Goal: Information Seeking & Learning: Learn about a topic

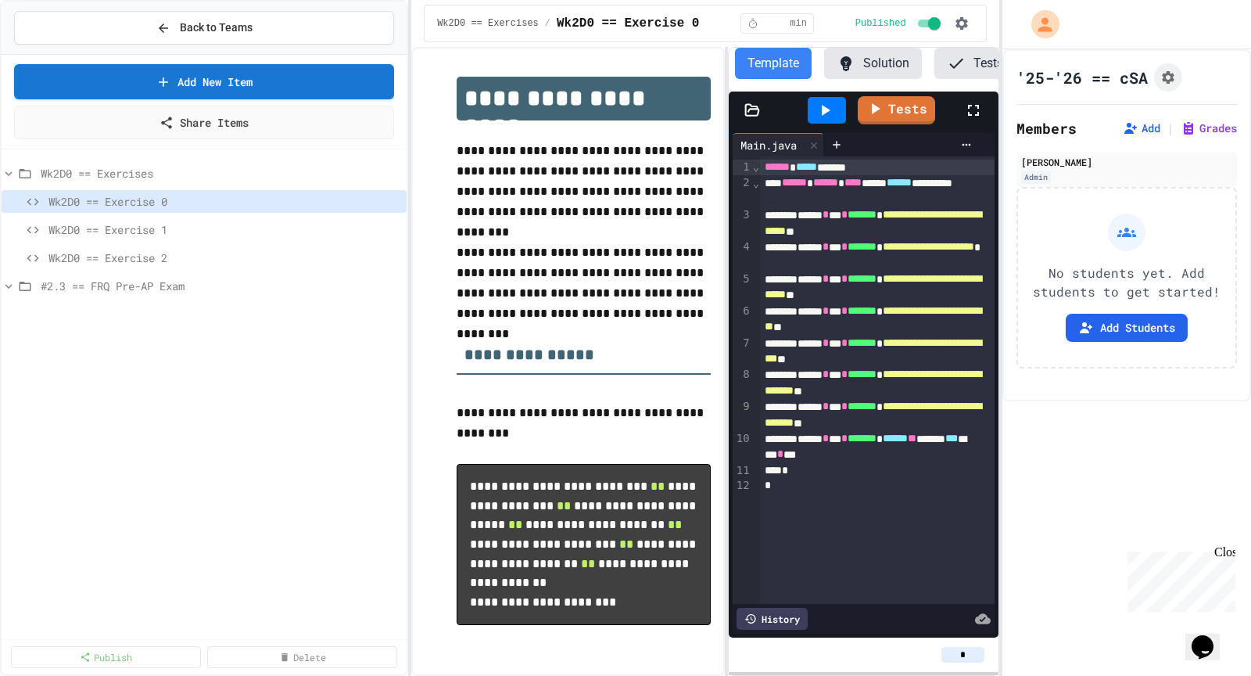
scroll to position [0, 128]
click at [203, 375] on div "Wk2D0 == Exercises Wk2D0 == Exercise 0 Wk2D0 == Exercise 1 Wk2D0 == Exercise 2 …" at bounding box center [204, 396] width 405 height 481
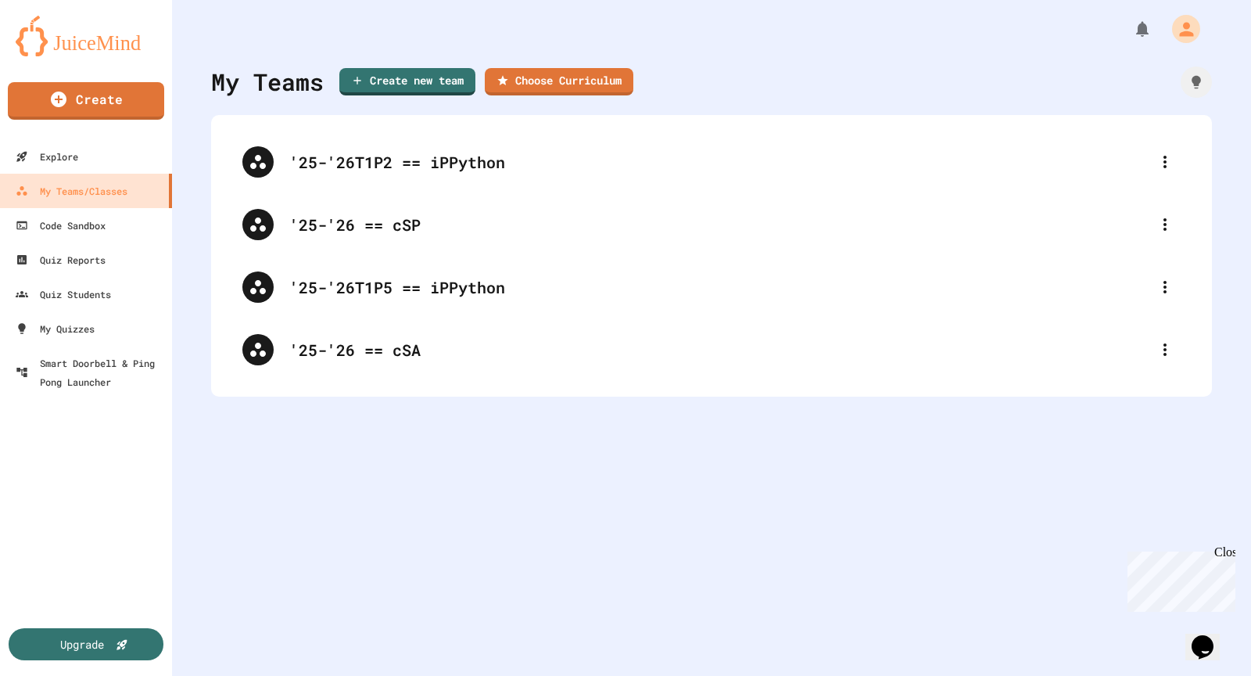
click at [68, 42] on img at bounding box center [86, 36] width 141 height 41
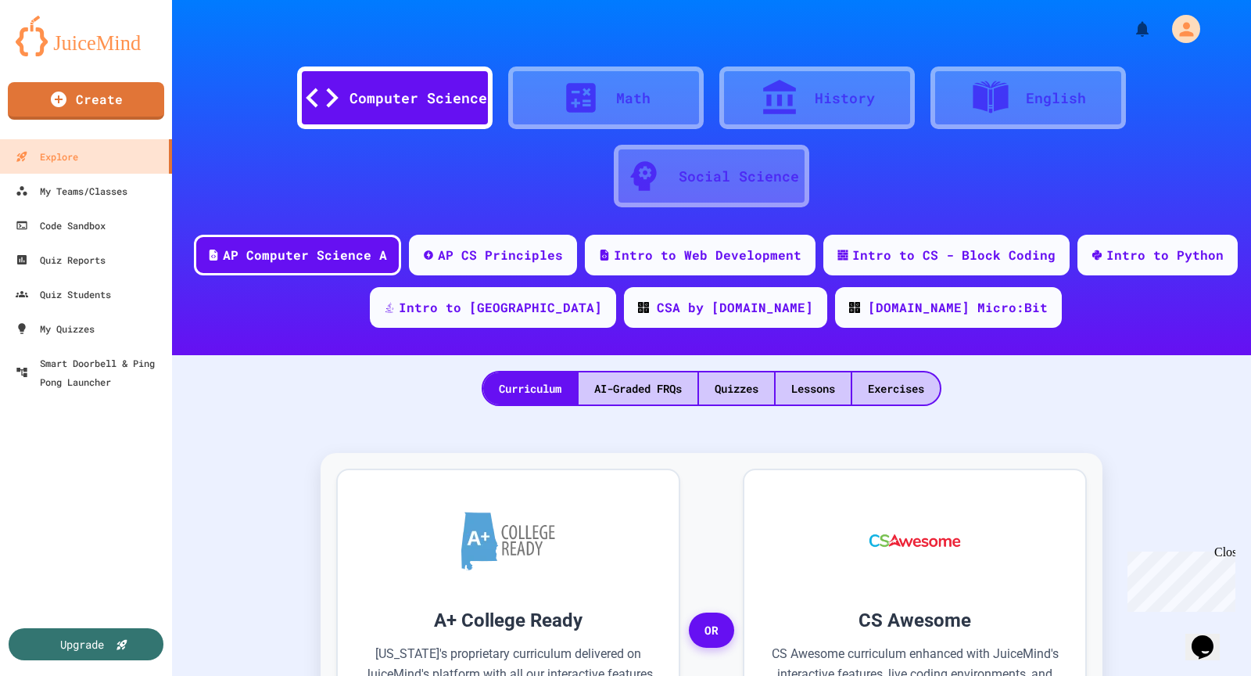
click at [1136, 275] on div "AP Computer Science A AP CS Principles Intro to Web Development Intro to CS - B…" at bounding box center [711, 287] width 1079 height 105
click at [1134, 264] on div "Intro to Python" at bounding box center [1157, 253] width 165 height 42
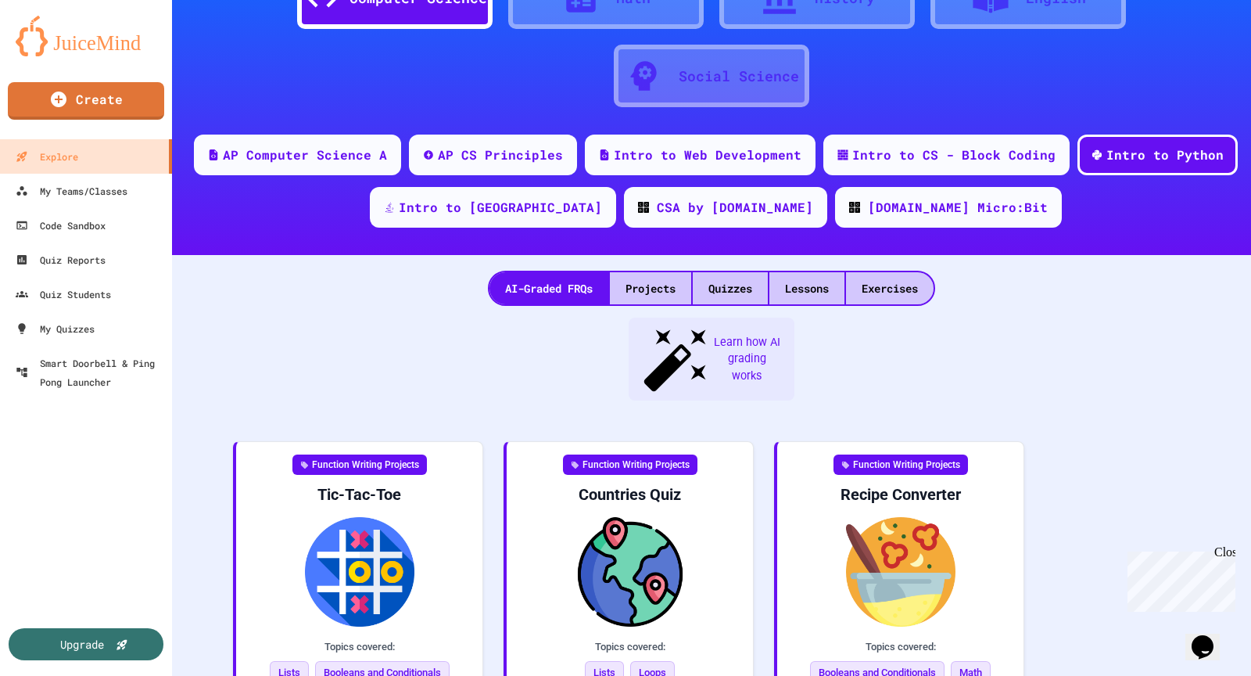
scroll to position [137, 0]
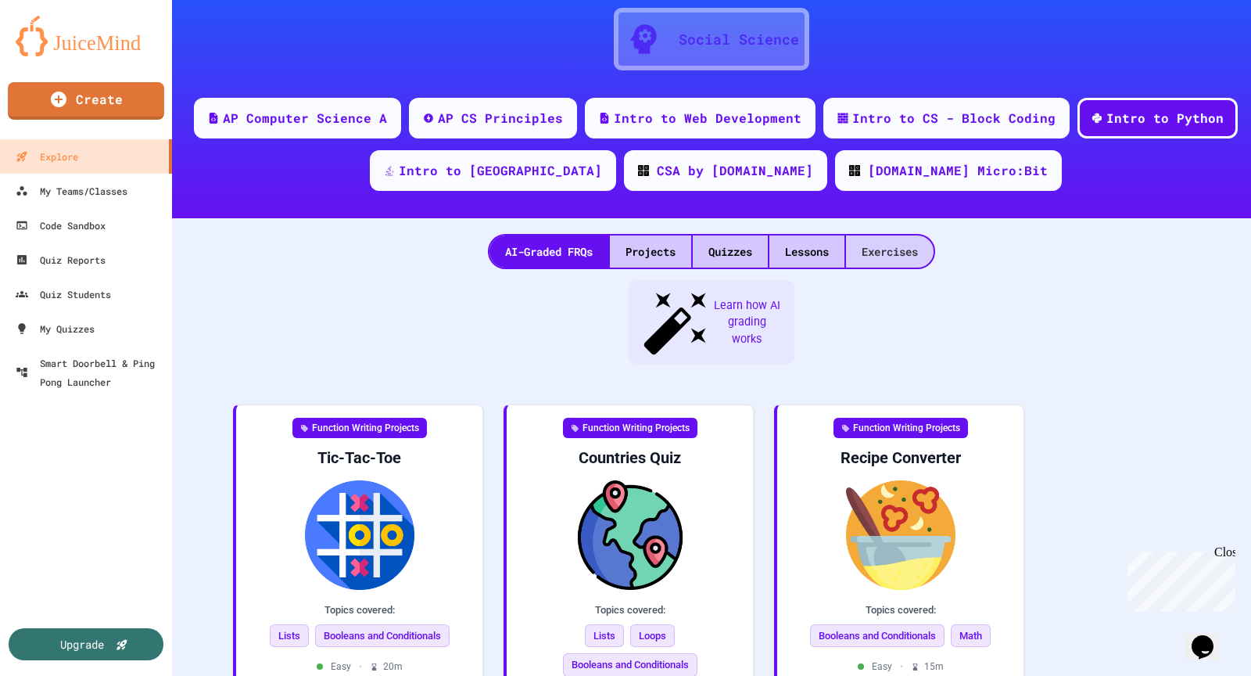
click at [887, 249] on div "Exercises" at bounding box center [890, 251] width 88 height 32
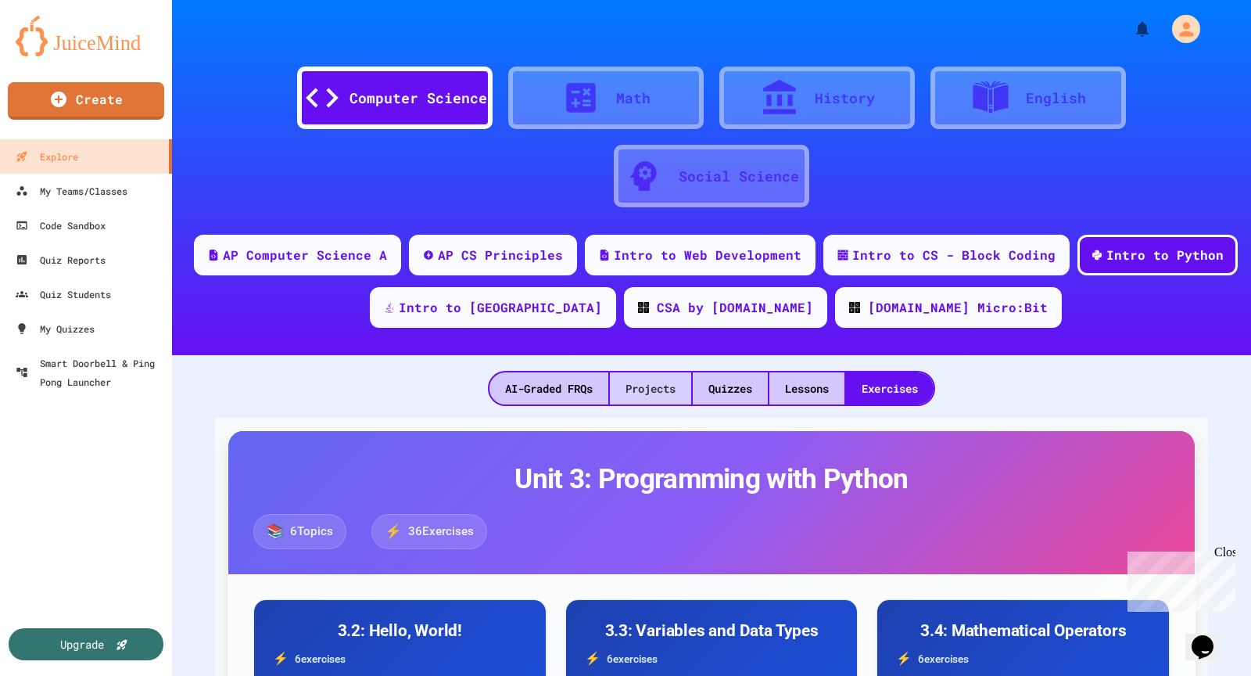
click at [660, 391] on div "Projects" at bounding box center [650, 388] width 81 height 32
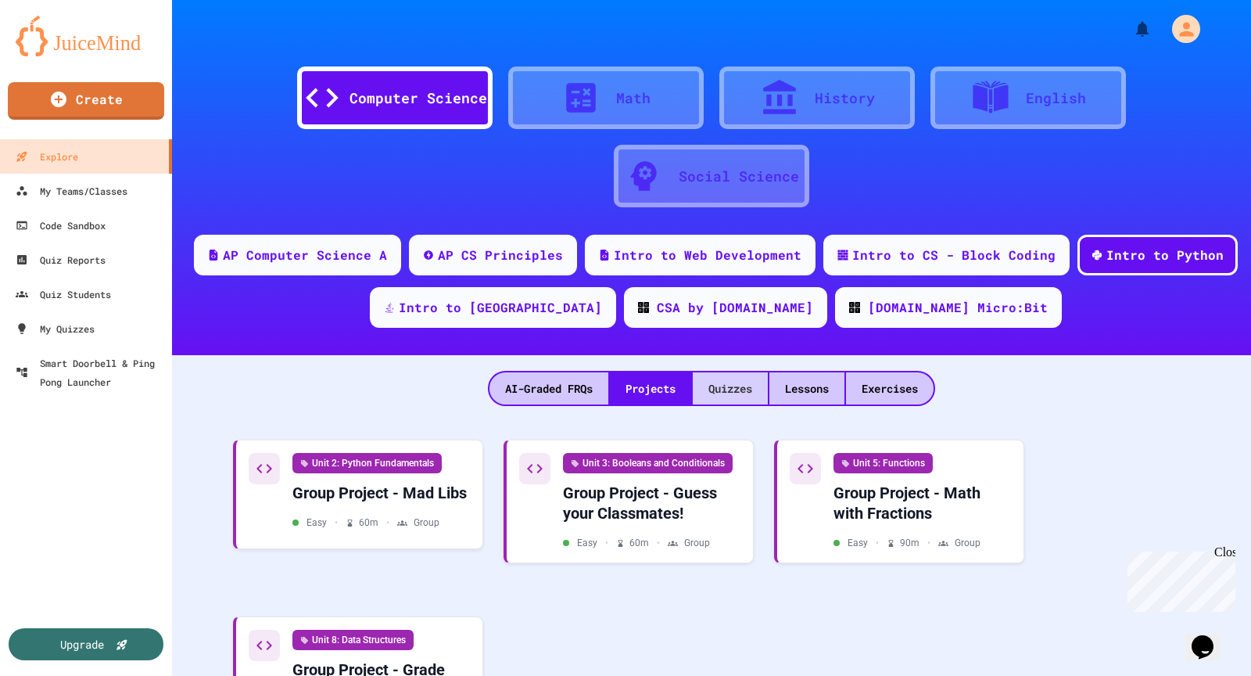
click at [751, 382] on div "Quizzes" at bounding box center [730, 388] width 75 height 32
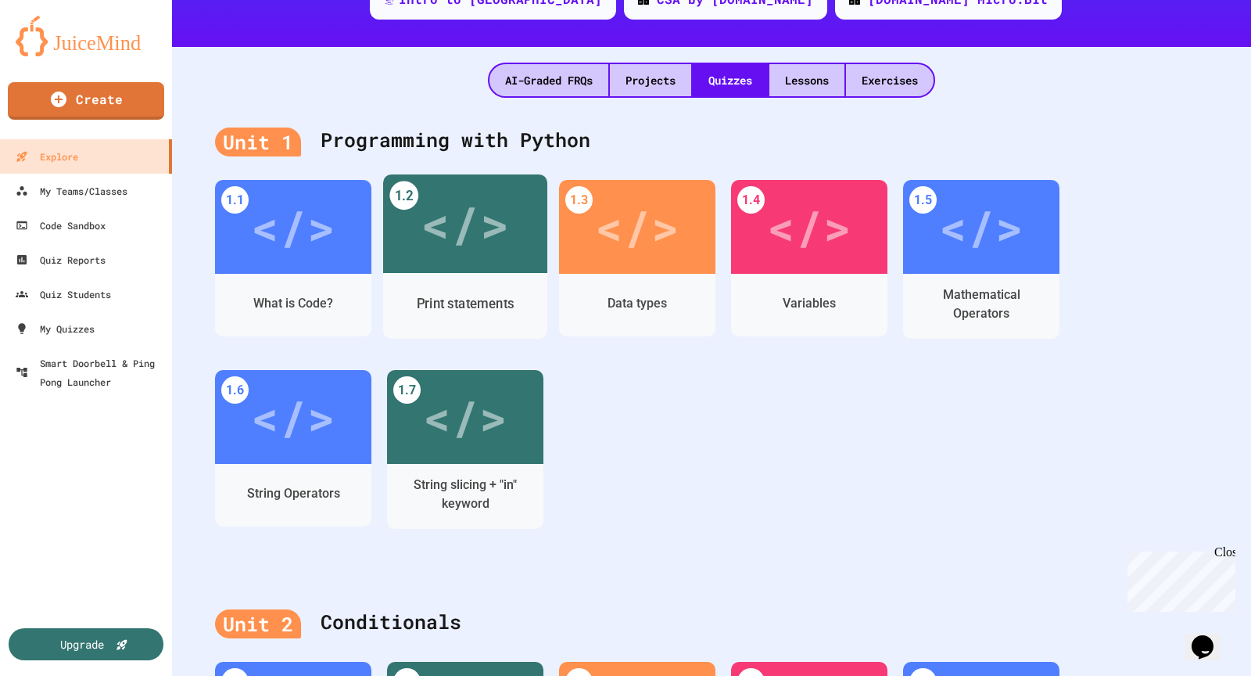
scroll to position [307, 0]
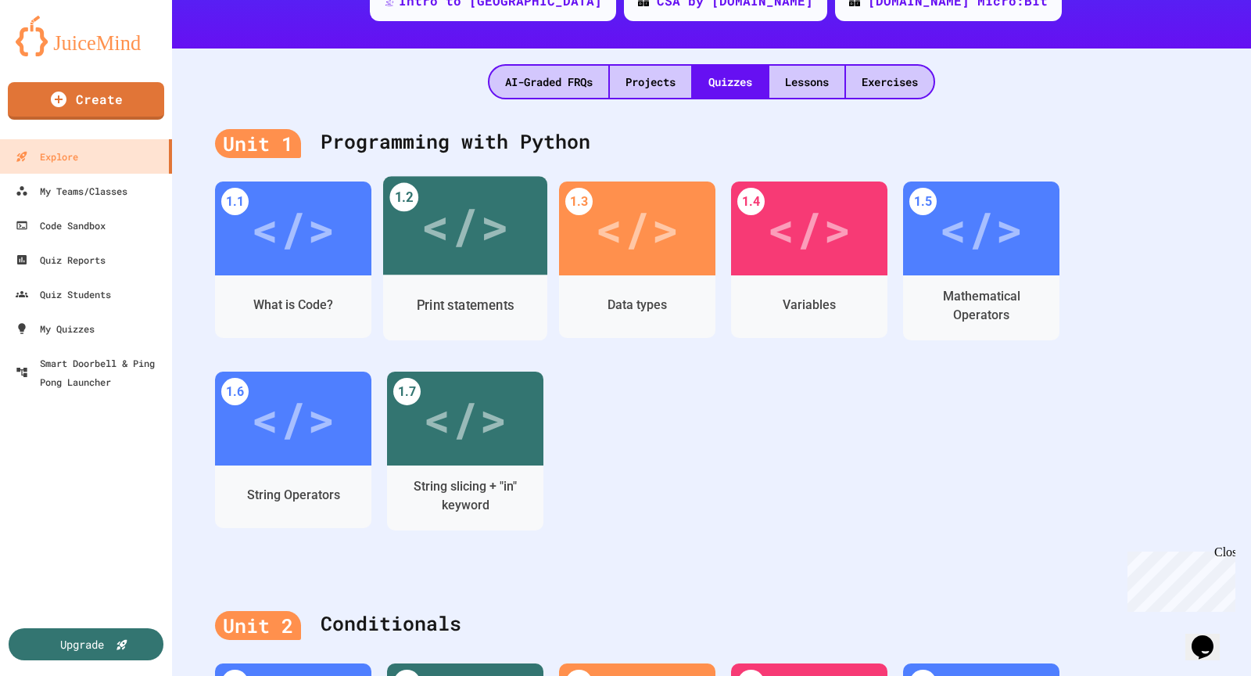
click at [463, 300] on div "Print statements" at bounding box center [466, 306] width 98 height 20
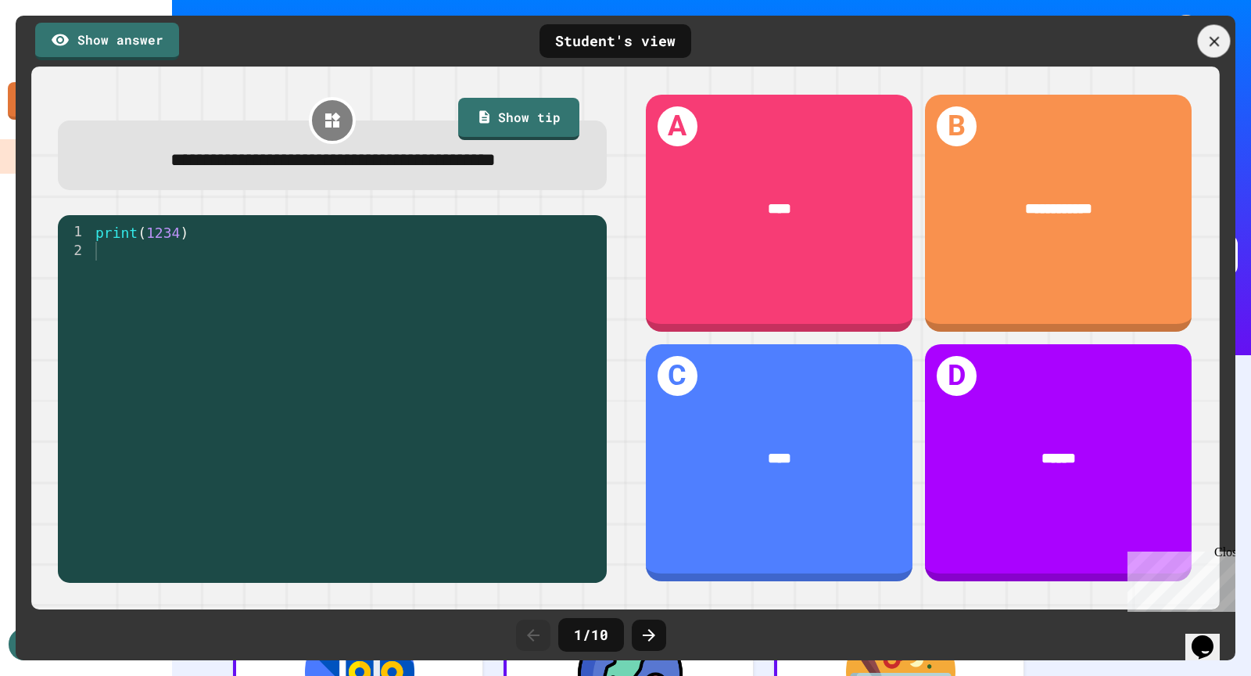
click at [1211, 41] on icon at bounding box center [1214, 41] width 17 height 17
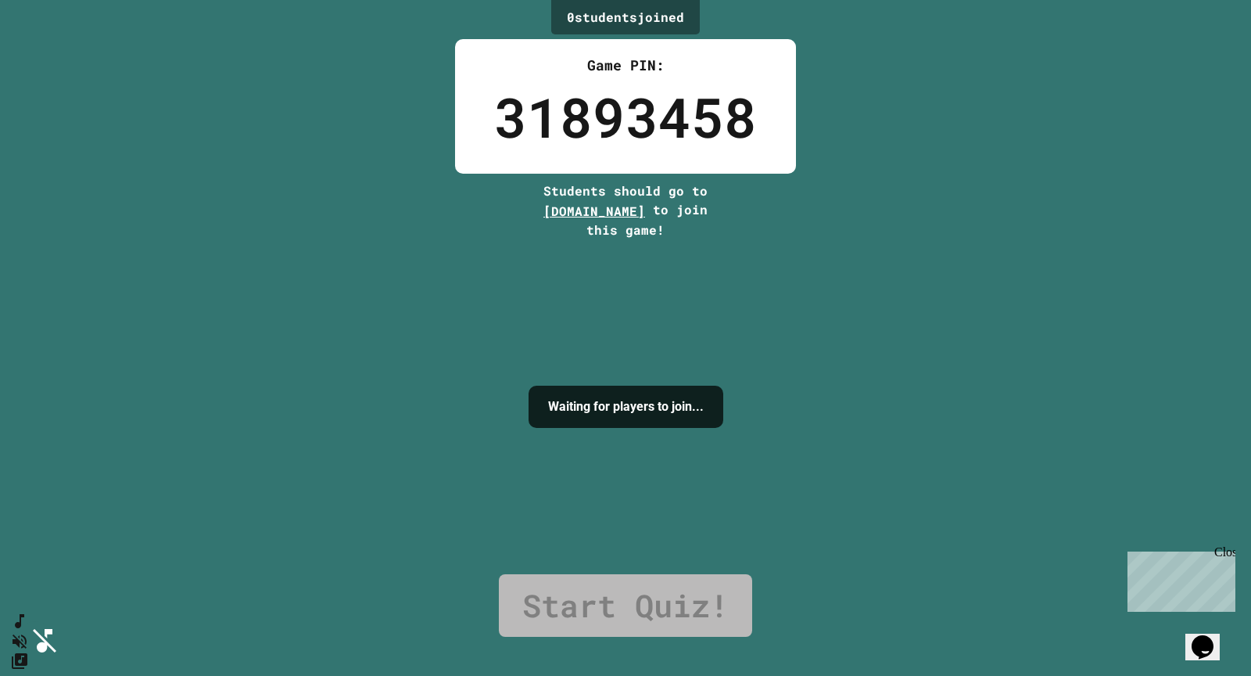
click at [28, 629] on icon "SpeedDial basic example" at bounding box center [16, 617] width 23 height 23
click at [22, 626] on icon "SpeedDial basic example" at bounding box center [16, 617] width 11 height 17
click at [28, 630] on icon "SpeedDial basic example" at bounding box center [18, 620] width 20 height 20
click at [28, 629] on icon "SpeedDial basic example" at bounding box center [16, 617] width 23 height 23
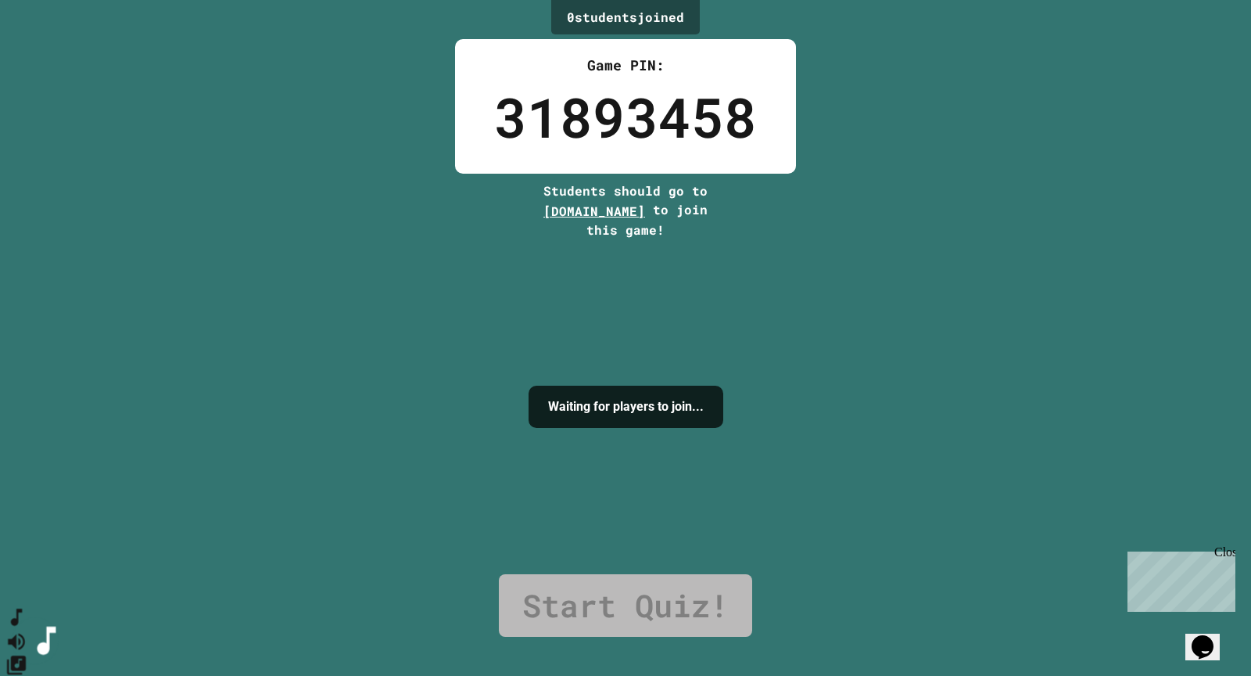
click at [25, 633] on icon "Mute music" at bounding box center [16, 641] width 17 height 16
click at [285, 356] on div "0 student s joined Game PIN: 31893458 Students should go to play.juicemind.com …" at bounding box center [625, 338] width 1251 height 676
